Goal: Task Accomplishment & Management: Manage account settings

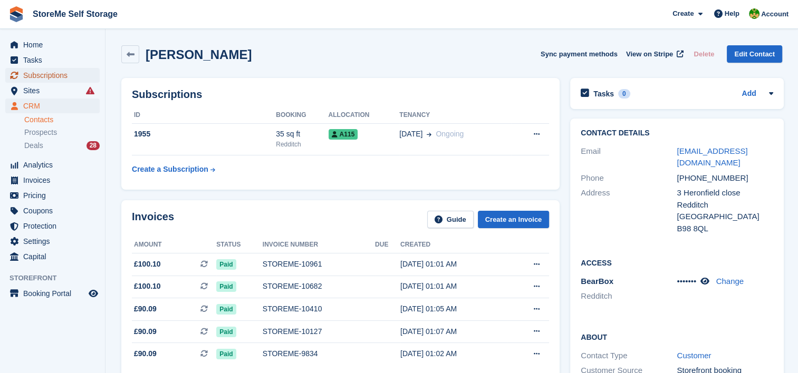
click at [63, 76] on span "Subscriptions" at bounding box center [54, 75] width 63 height 15
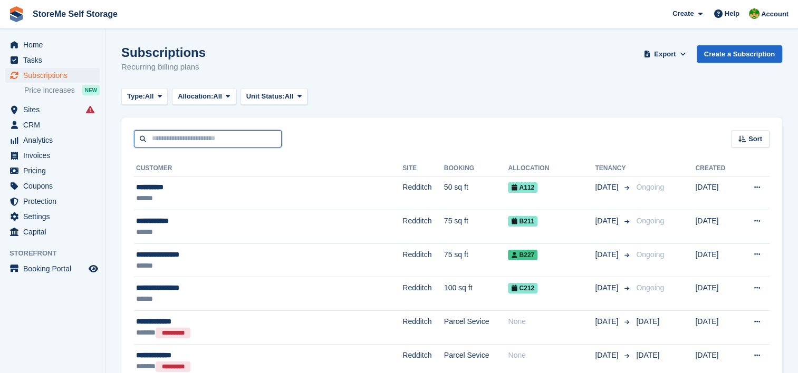
click at [218, 137] on input "text" at bounding box center [208, 138] width 148 height 17
type input "****"
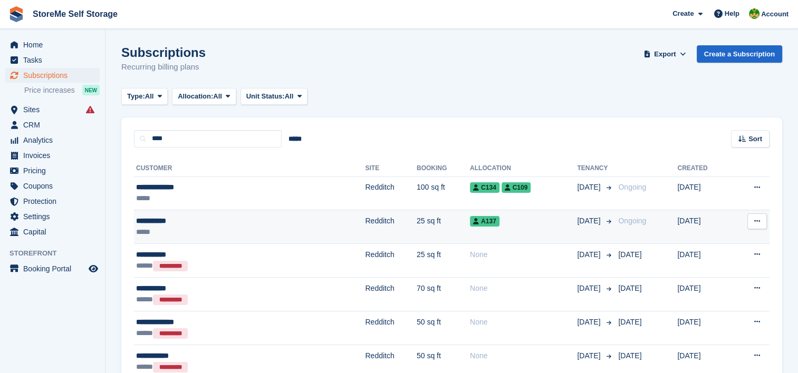
click at [365, 226] on td "Redditch" at bounding box center [390, 227] width 51 height 34
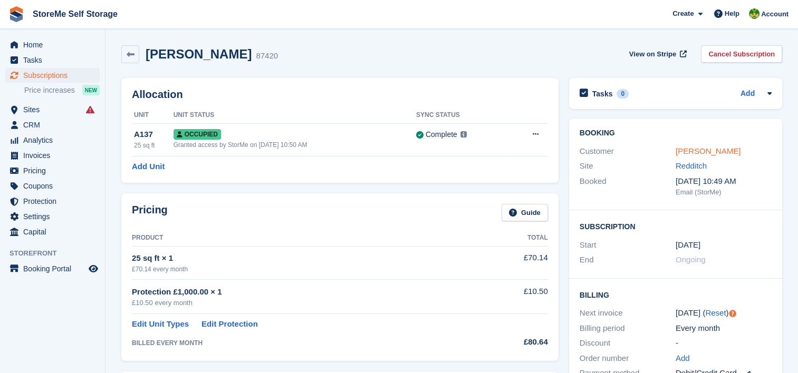
click at [698, 150] on link "[PERSON_NAME]" at bounding box center [707, 151] width 65 height 9
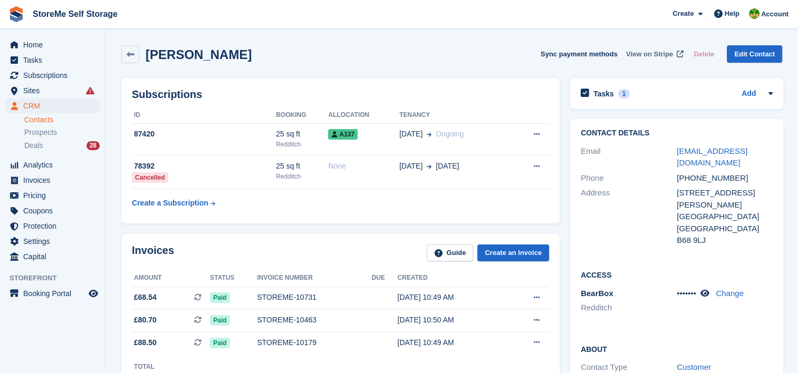
click at [662, 53] on span "View on Stripe" at bounding box center [649, 54] width 47 height 11
click at [614, 98] on div "Tasks 1" at bounding box center [605, 93] width 49 height 14
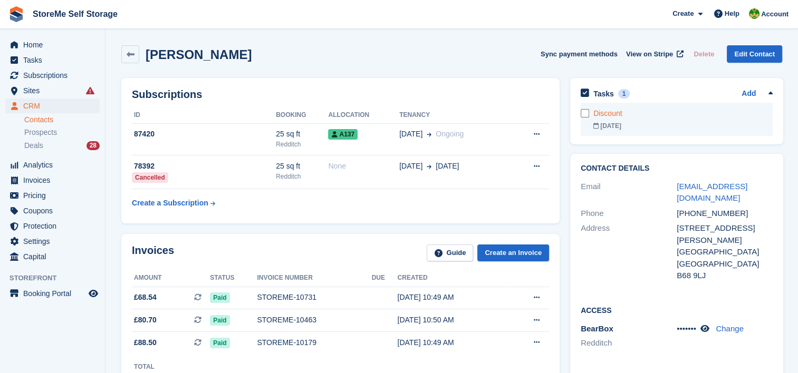
click at [615, 116] on div "Discount" at bounding box center [682, 113] width 179 height 11
click at [612, 128] on div "25 Nov" at bounding box center [682, 125] width 179 height 9
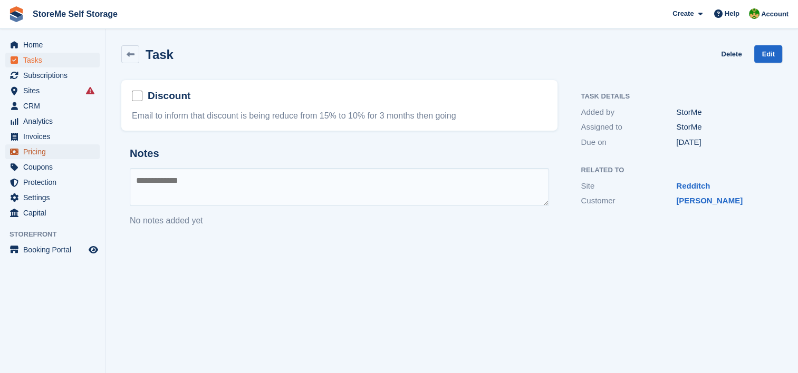
click at [31, 150] on span "Pricing" at bounding box center [54, 151] width 63 height 15
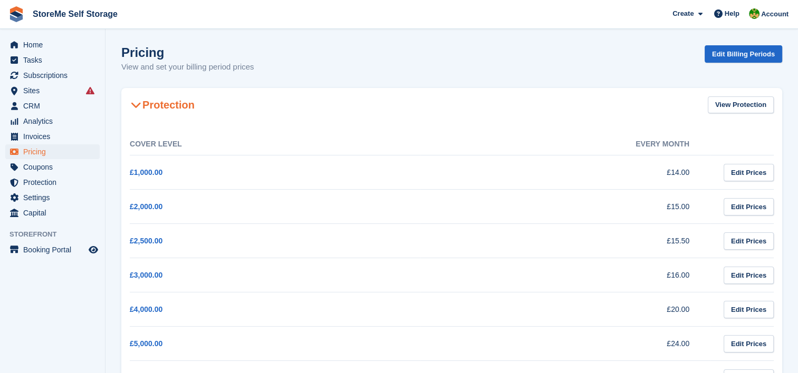
click at [137, 105] on icon at bounding box center [136, 105] width 11 height 11
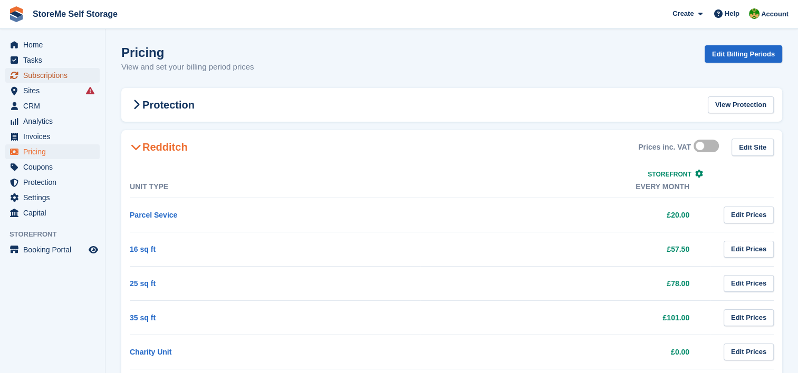
click at [67, 69] on span "Subscriptions" at bounding box center [54, 75] width 63 height 15
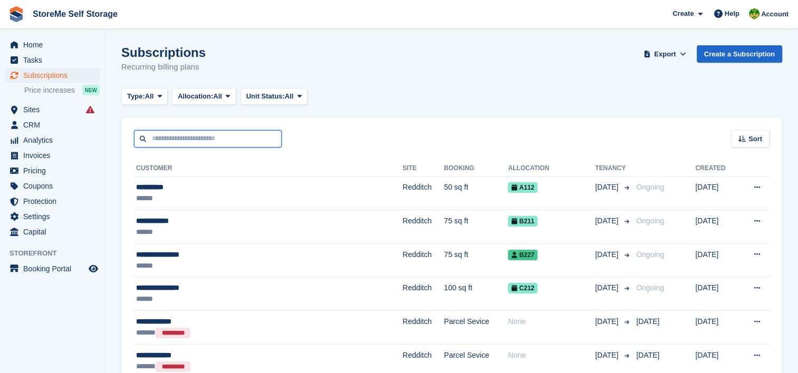
click at [166, 140] on input "text" at bounding box center [208, 138] width 148 height 17
type input "****"
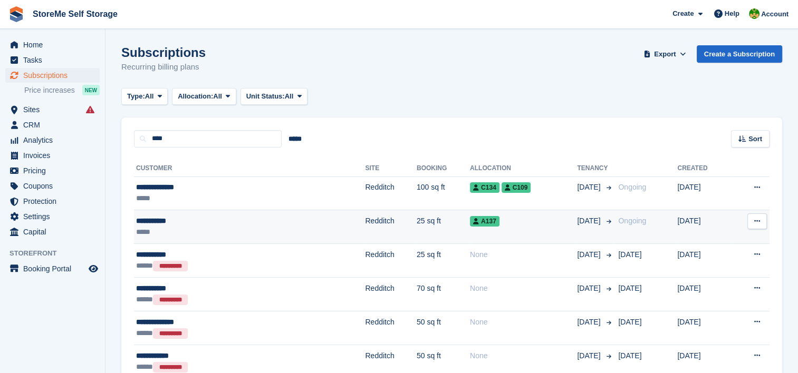
click at [470, 219] on div "A137" at bounding box center [523, 221] width 107 height 11
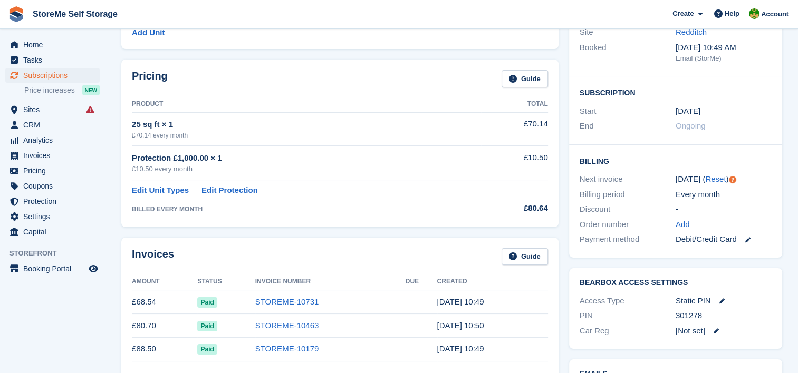
scroll to position [158, 0]
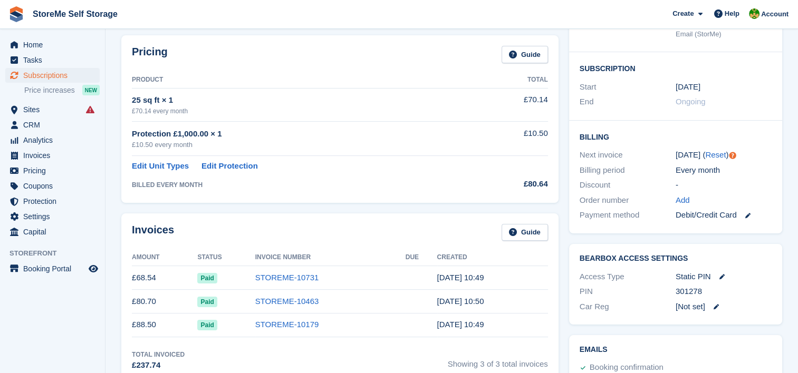
click at [253, 207] on div "Pricing Guide Product Total 25 sq ft × 1 £70.14 every month £70.14 Protection £…" at bounding box center [340, 119] width 448 height 178
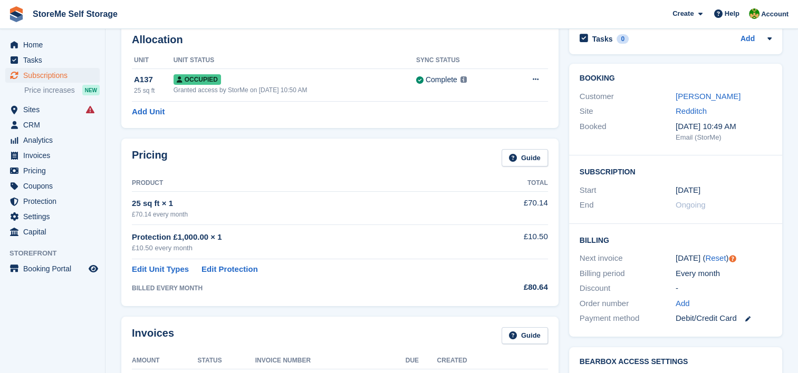
scroll to position [0, 0]
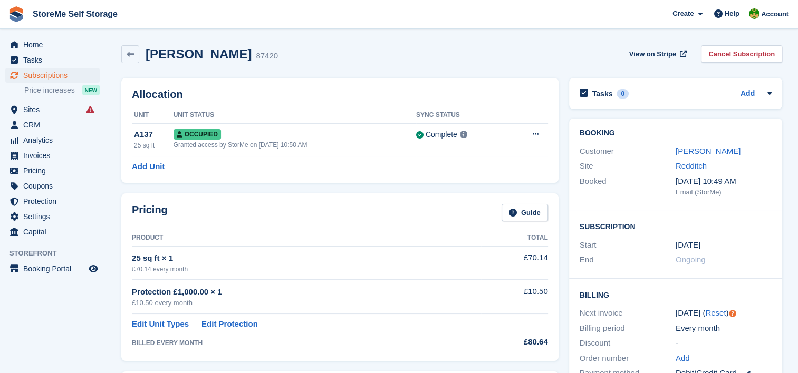
click at [696, 144] on div "Customer Luke Devine" at bounding box center [675, 151] width 192 height 15
click at [697, 152] on link "Luke Devine" at bounding box center [707, 151] width 65 height 9
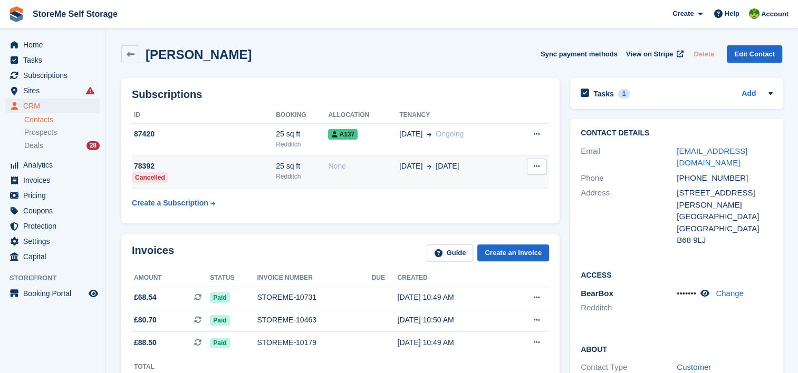
click at [451, 176] on td "22 Mar 22 Mar" at bounding box center [454, 173] width 111 height 34
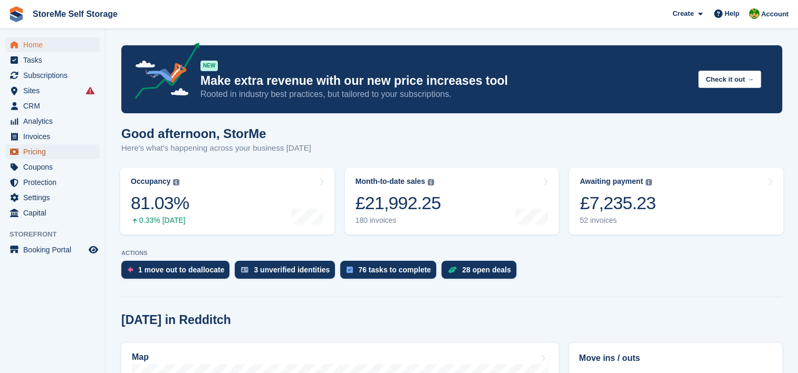
click at [38, 152] on span "Pricing" at bounding box center [54, 151] width 63 height 15
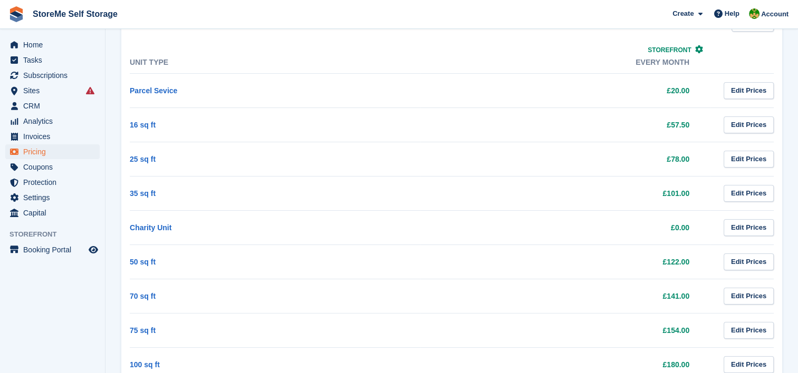
scroll to position [158, 0]
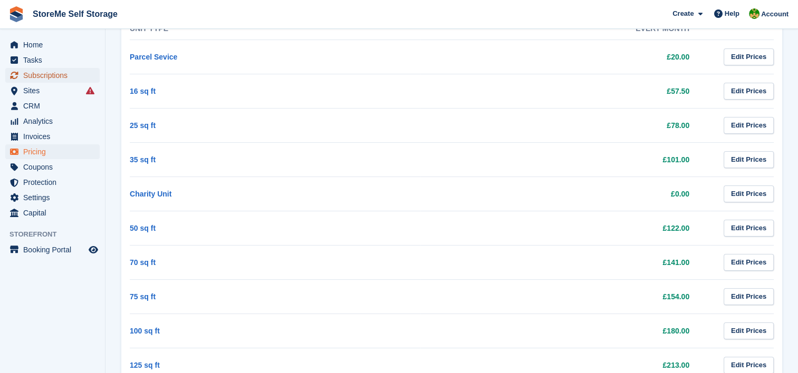
click at [40, 77] on span "Subscriptions" at bounding box center [54, 75] width 63 height 15
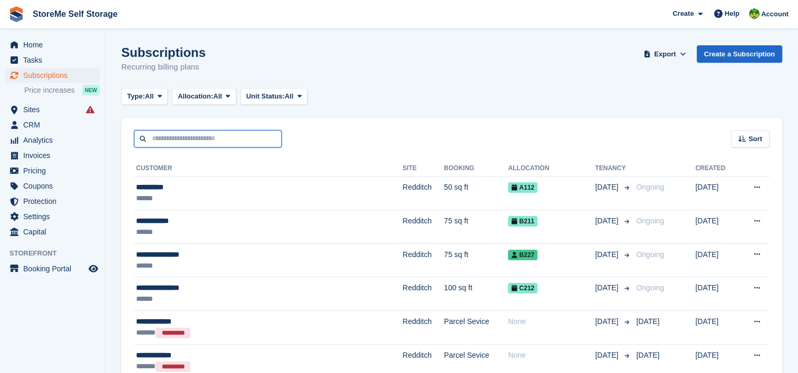
click at [211, 139] on input "text" at bounding box center [208, 138] width 148 height 17
type input "***"
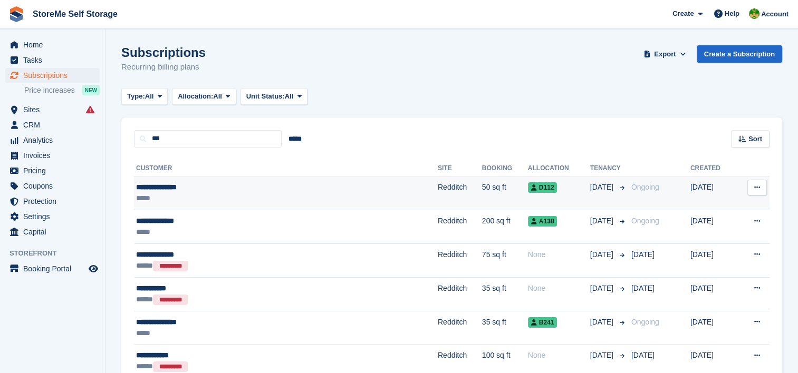
click at [438, 187] on td "Redditch" at bounding box center [460, 194] width 44 height 34
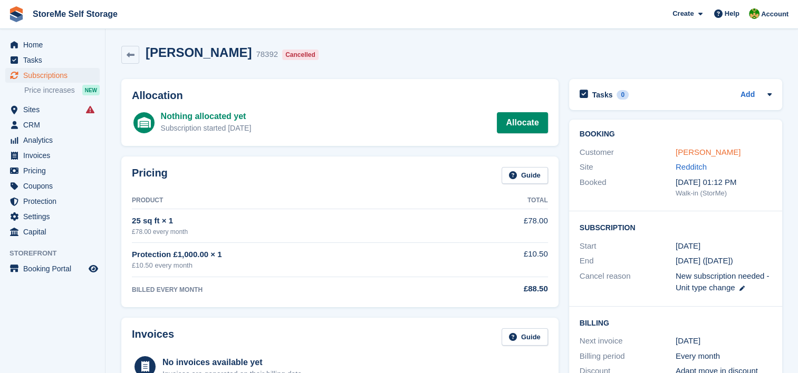
click at [693, 157] on link "[PERSON_NAME]" at bounding box center [707, 152] width 65 height 9
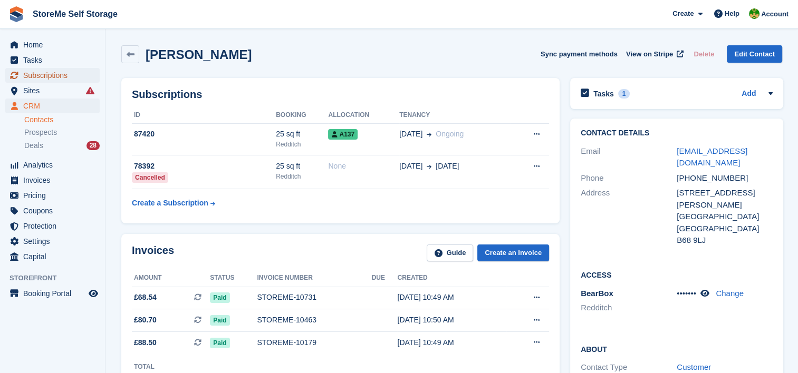
click at [30, 77] on span "Subscriptions" at bounding box center [54, 75] width 63 height 15
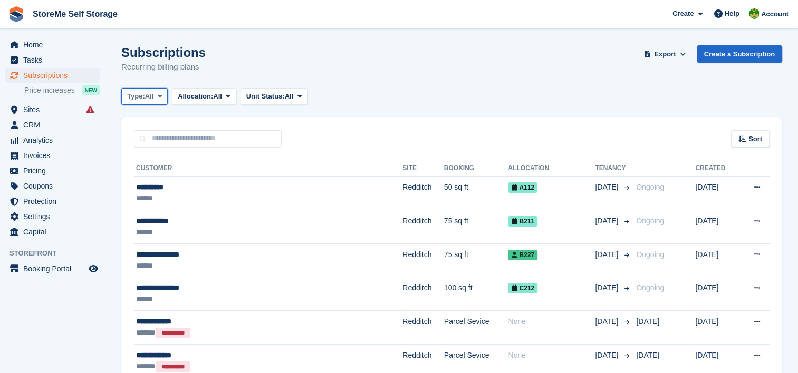
click at [158, 97] on span at bounding box center [160, 96] width 8 height 8
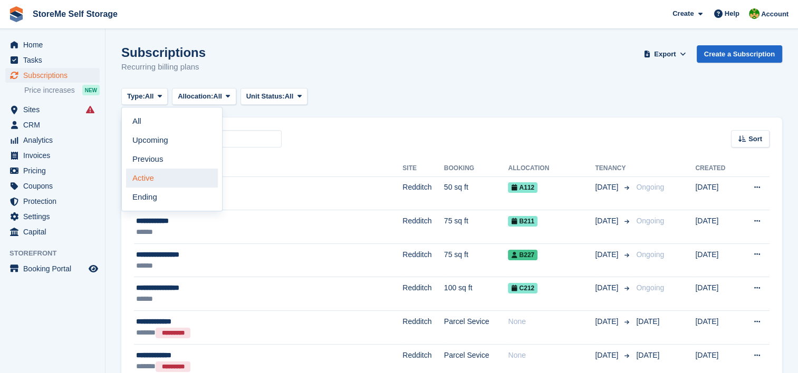
click at [154, 177] on link "Active" at bounding box center [172, 178] width 92 height 19
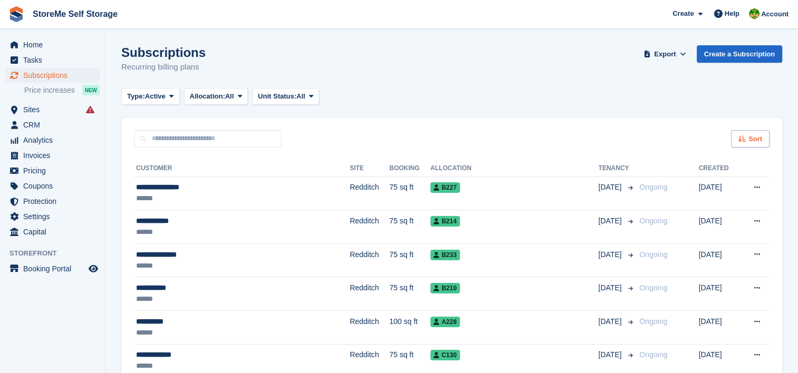
click at [751, 139] on span "Sort" at bounding box center [755, 139] width 14 height 11
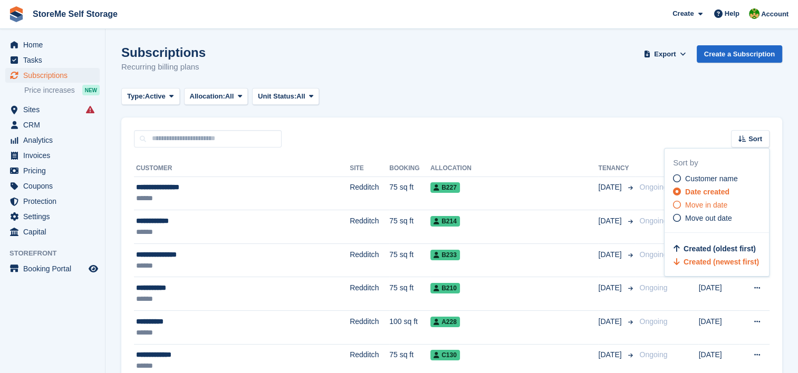
click at [721, 206] on span "Move in date" at bounding box center [706, 205] width 42 height 8
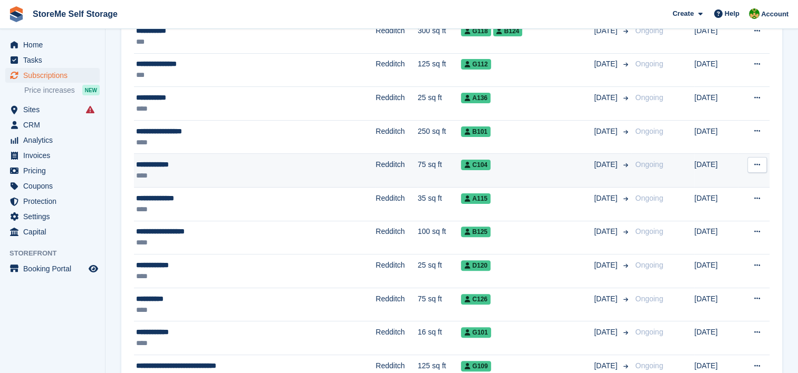
scroll to position [316, 0]
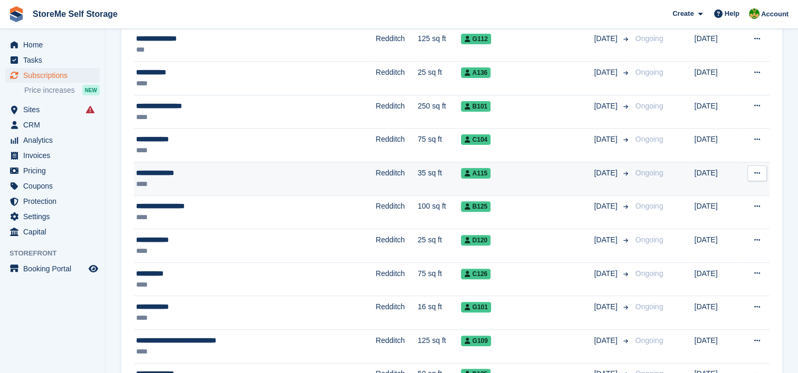
click at [375, 181] on td "Redditch" at bounding box center [396, 179] width 42 height 34
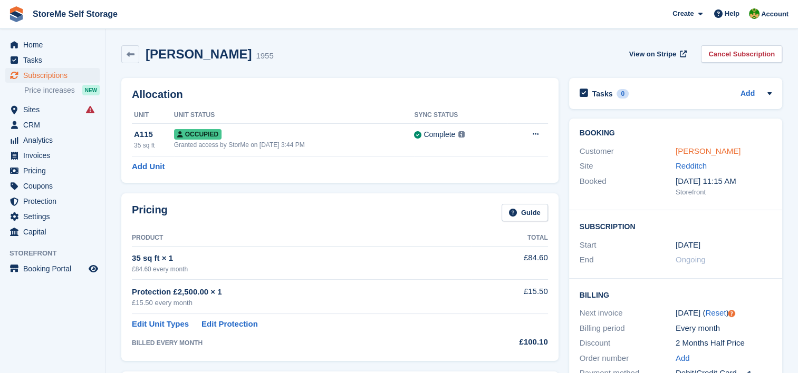
click at [720, 150] on link "David Williams" at bounding box center [707, 151] width 65 height 9
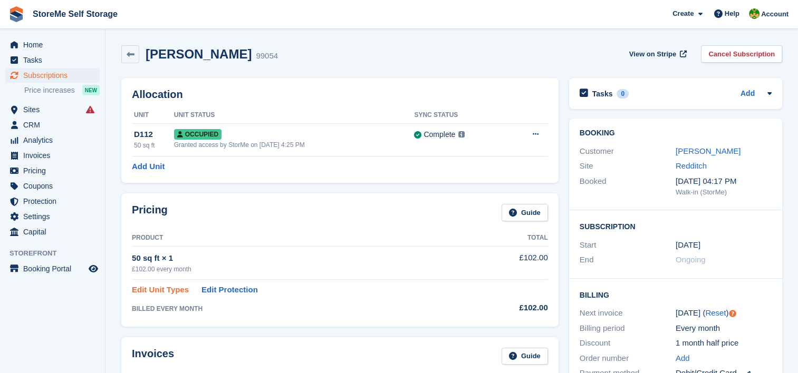
click at [162, 289] on link "Edit Unit Types" at bounding box center [160, 290] width 57 height 12
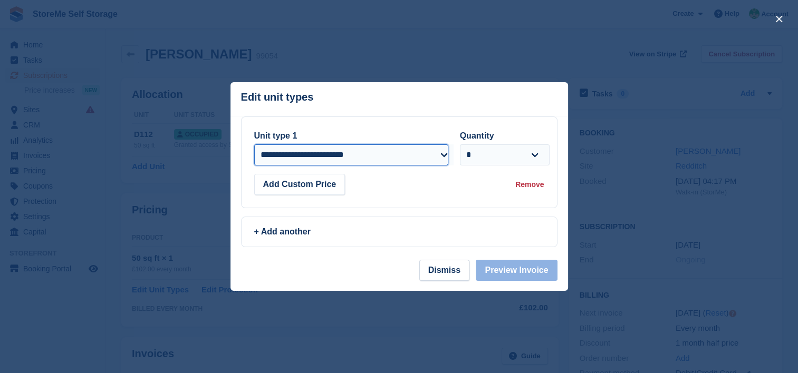
click at [312, 159] on select "**********" at bounding box center [351, 154] width 194 height 21
click at [458, 277] on button "Dismiss" at bounding box center [444, 270] width 50 height 21
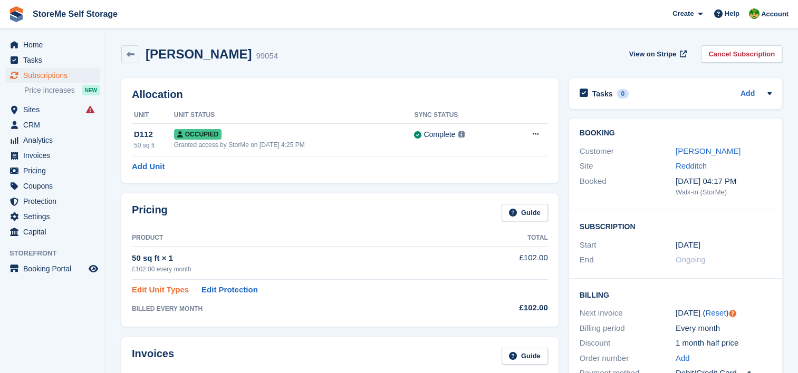
click at [169, 287] on link "Edit Unit Types" at bounding box center [160, 290] width 57 height 12
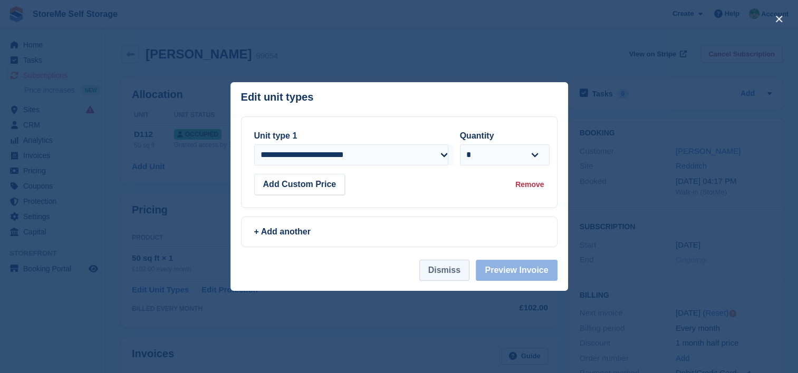
click at [435, 269] on button "Dismiss" at bounding box center [444, 270] width 50 height 21
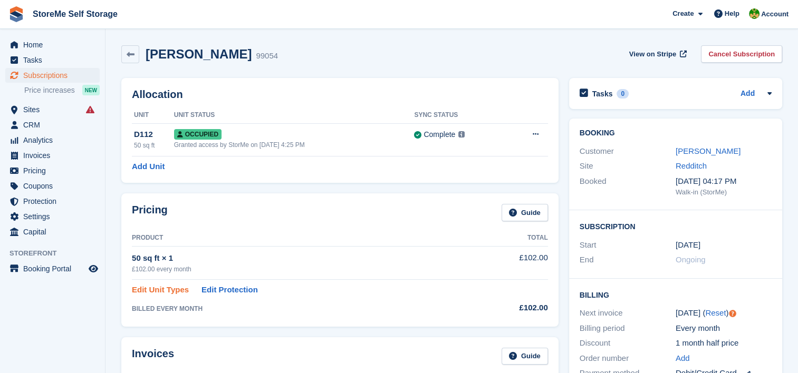
click at [154, 285] on link "Edit Unit Types" at bounding box center [160, 290] width 57 height 12
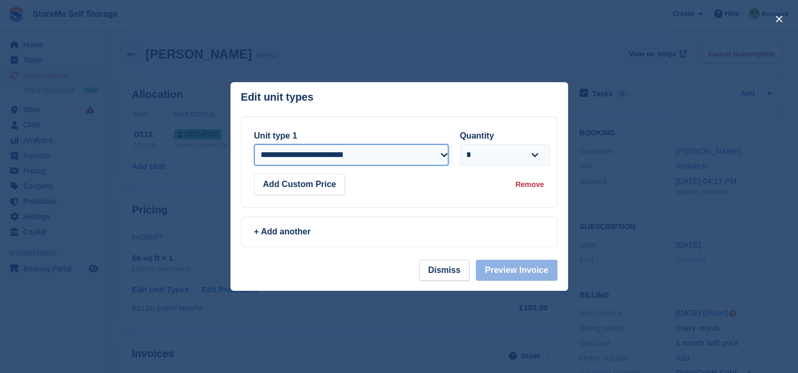
click at [308, 154] on select "**********" at bounding box center [351, 154] width 194 height 21
click at [464, 266] on button "Dismiss" at bounding box center [444, 270] width 50 height 21
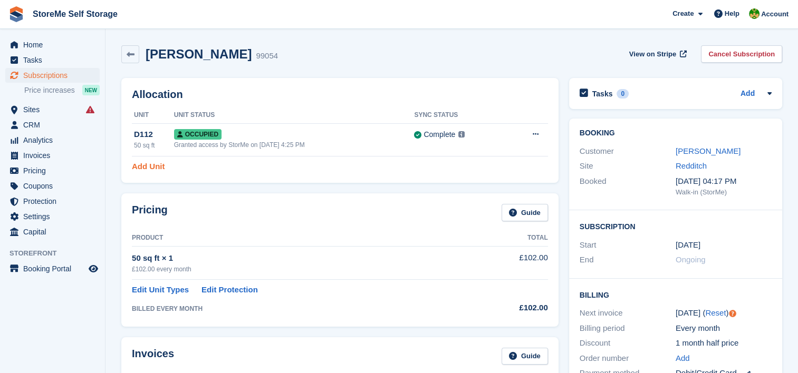
click at [146, 168] on link "Add Unit" at bounding box center [148, 167] width 33 height 12
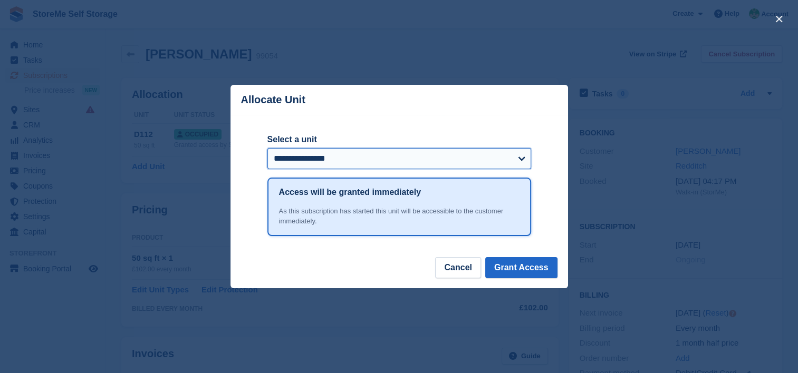
click at [327, 160] on select "**********" at bounding box center [399, 158] width 264 height 21
select select "****"
click at [267, 149] on select "**********" at bounding box center [399, 158] width 264 height 21
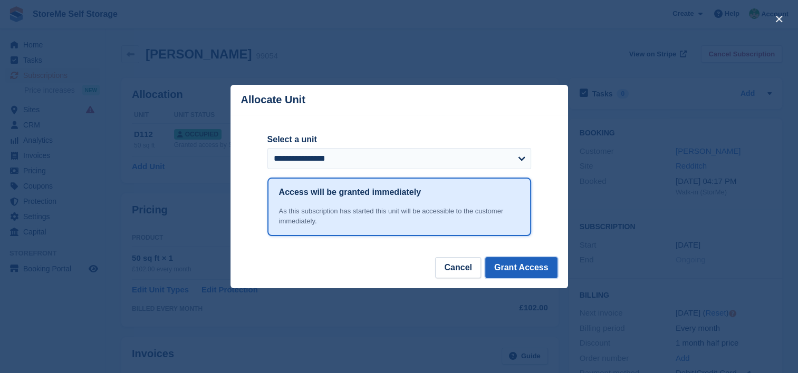
click at [544, 267] on button "Grant Access" at bounding box center [521, 267] width 72 height 21
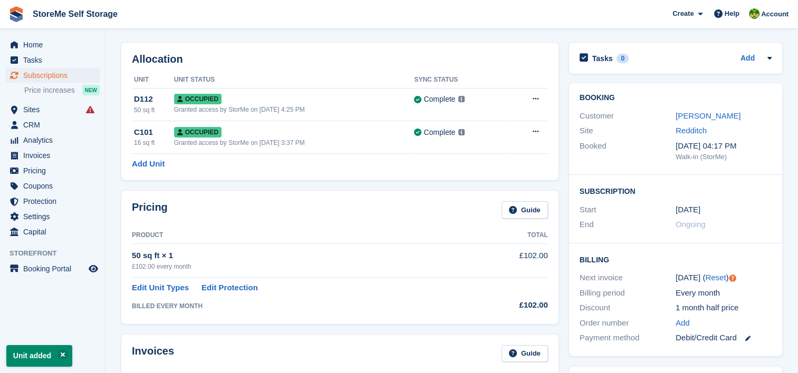
scroll to position [53, 0]
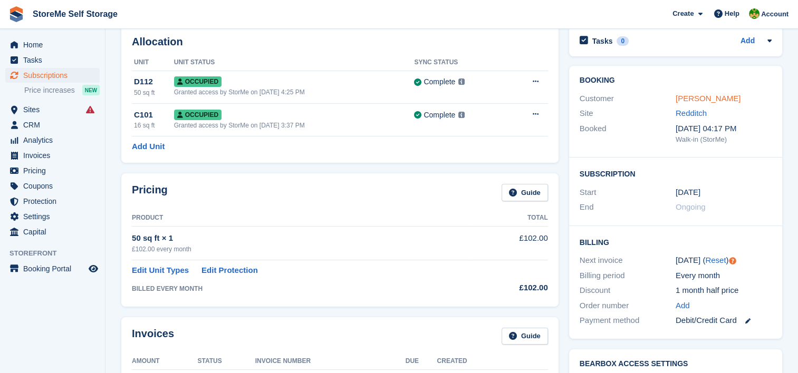
click at [720, 99] on link "[PERSON_NAME]" at bounding box center [707, 98] width 65 height 9
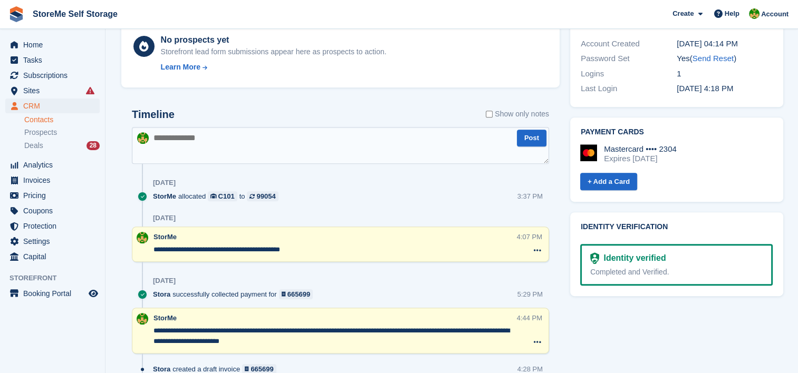
scroll to position [422, 0]
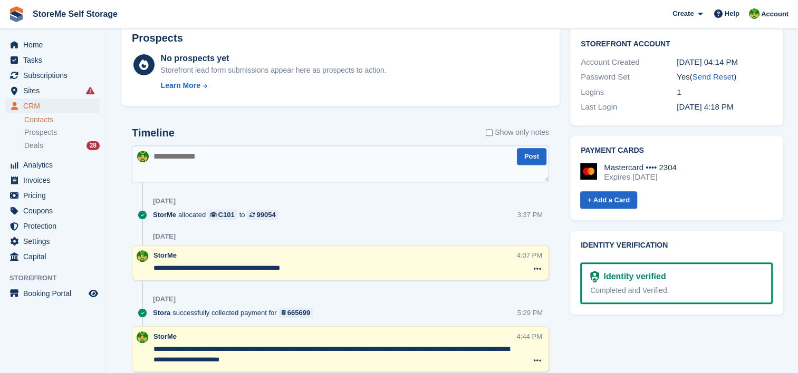
click at [273, 169] on textarea at bounding box center [340, 164] width 417 height 37
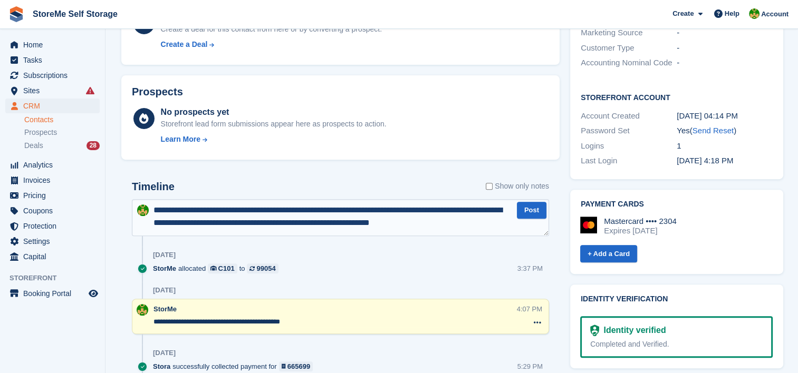
scroll to position [369, 0]
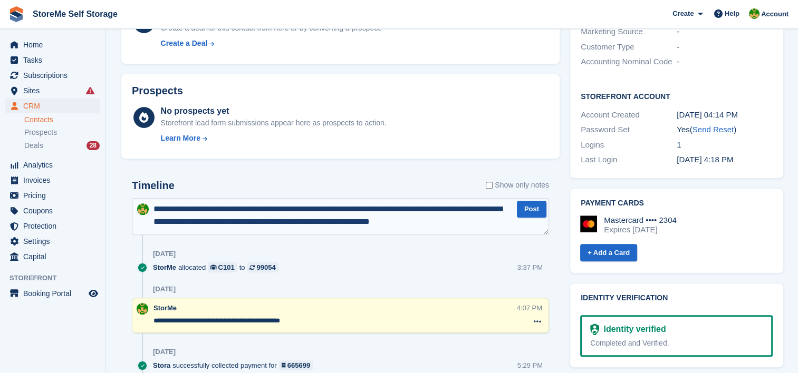
drag, startPoint x: 467, startPoint y: 226, endPoint x: 139, endPoint y: 199, distance: 329.6
type textarea "**********"
click at [324, 258] on div "[DATE]" at bounding box center [351, 254] width 396 height 17
drag, startPoint x: 477, startPoint y: 217, endPoint x: 103, endPoint y: 189, distance: 374.9
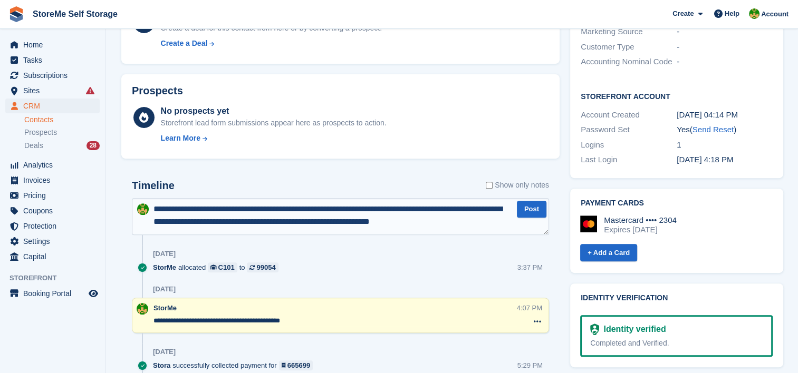
click at [103, 189] on div "Home Tasks Subscriptions Subscriptions Subscriptions Price increases NEW Price …" at bounding box center [399, 179] width 798 height 1096
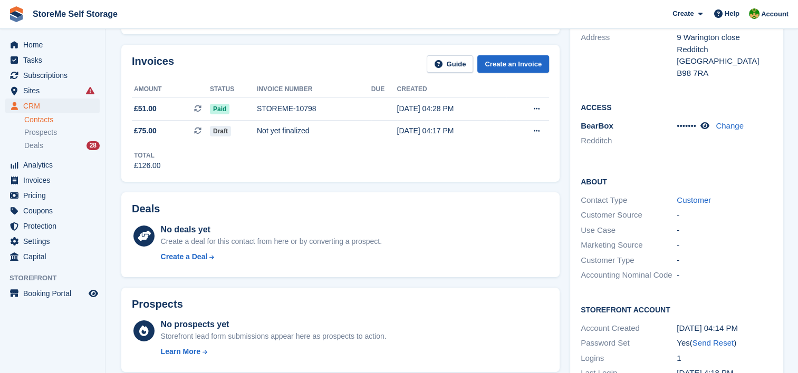
scroll to position [0, 0]
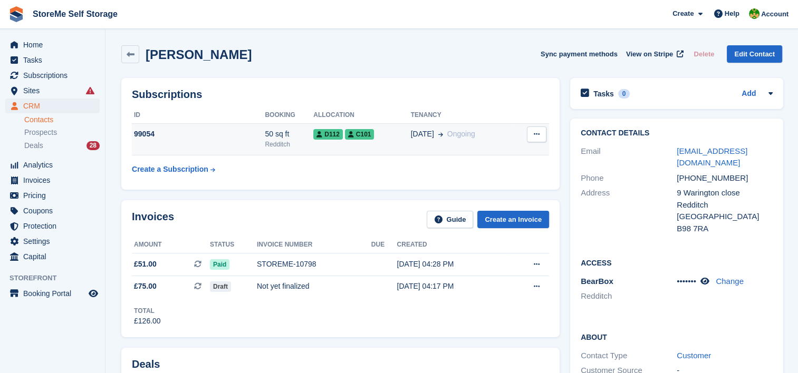
click at [404, 141] on td "D112 C101" at bounding box center [361, 139] width 97 height 32
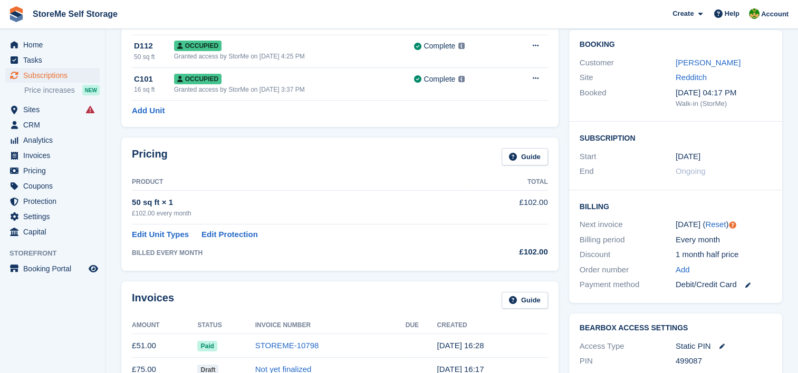
scroll to position [105, 0]
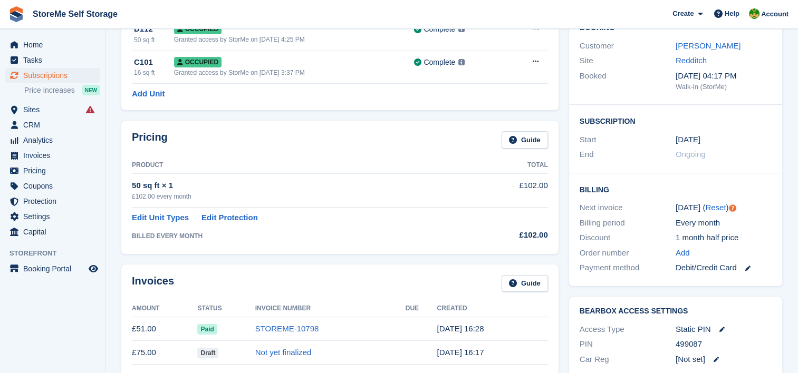
click at [224, 270] on div "Invoices Guide Amount Status Invoice Number Due Created £51.00 Paid STOREME-107…" at bounding box center [339, 337] width 437 height 145
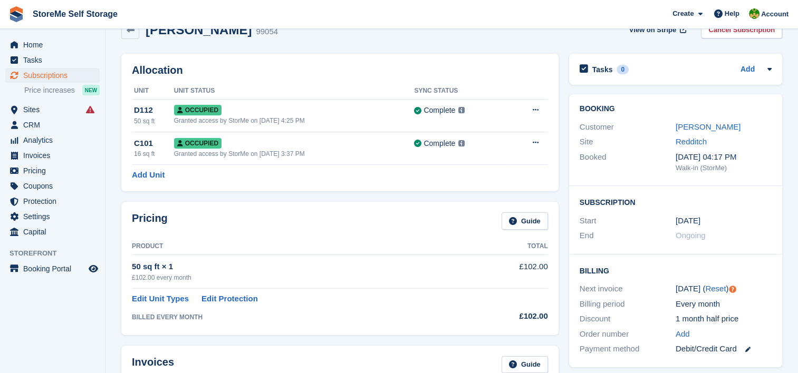
scroll to position [0, 0]
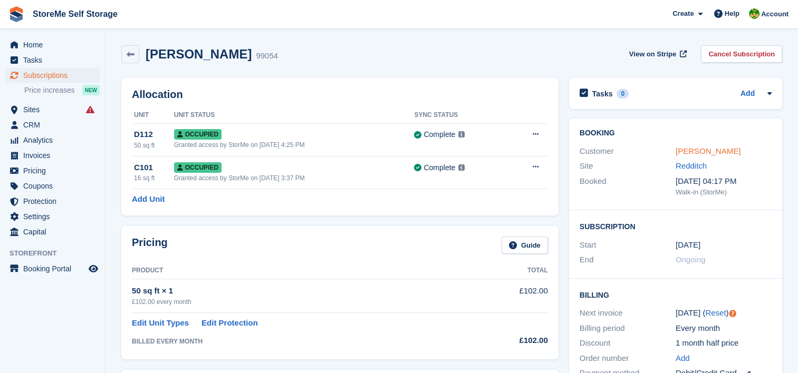
click at [696, 151] on link "[PERSON_NAME]" at bounding box center [707, 151] width 65 height 9
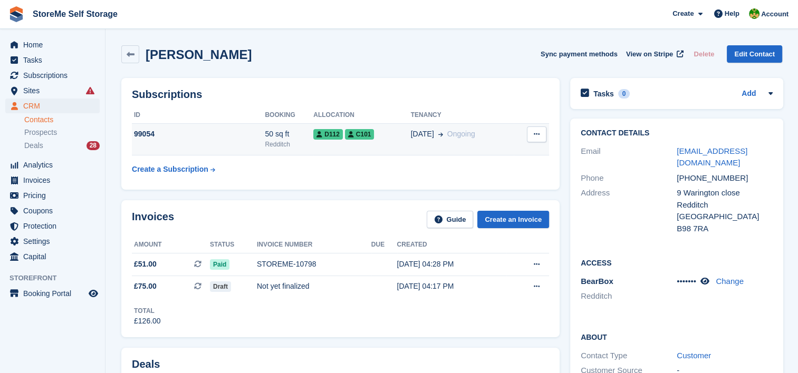
click at [204, 133] on div "99054" at bounding box center [198, 134] width 133 height 11
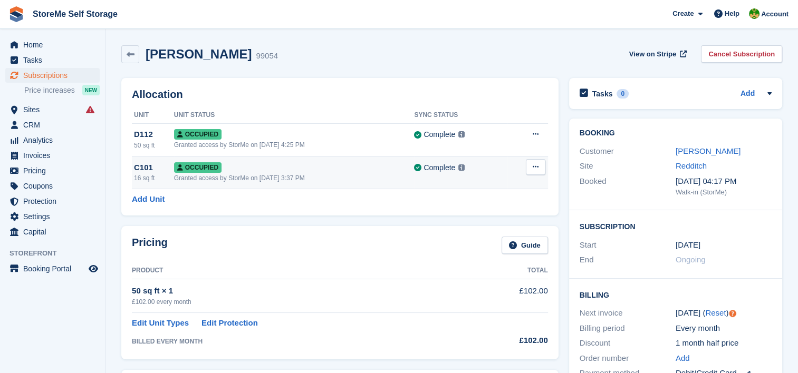
click at [537, 169] on icon at bounding box center [536, 166] width 6 height 7
drag, startPoint x: 487, startPoint y: 210, endPoint x: 456, endPoint y: 34, distance: 179.4
click at [487, 210] on p "Deallocate" at bounding box center [495, 211] width 92 height 14
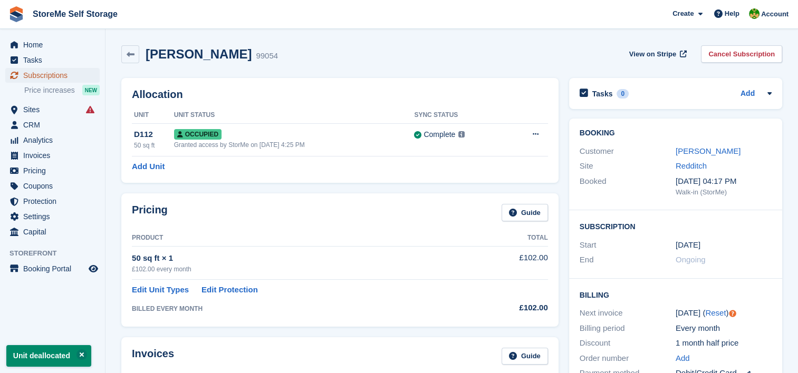
click at [42, 76] on span "Subscriptions" at bounding box center [54, 75] width 63 height 15
